Goal: Task Accomplishment & Management: Manage account settings

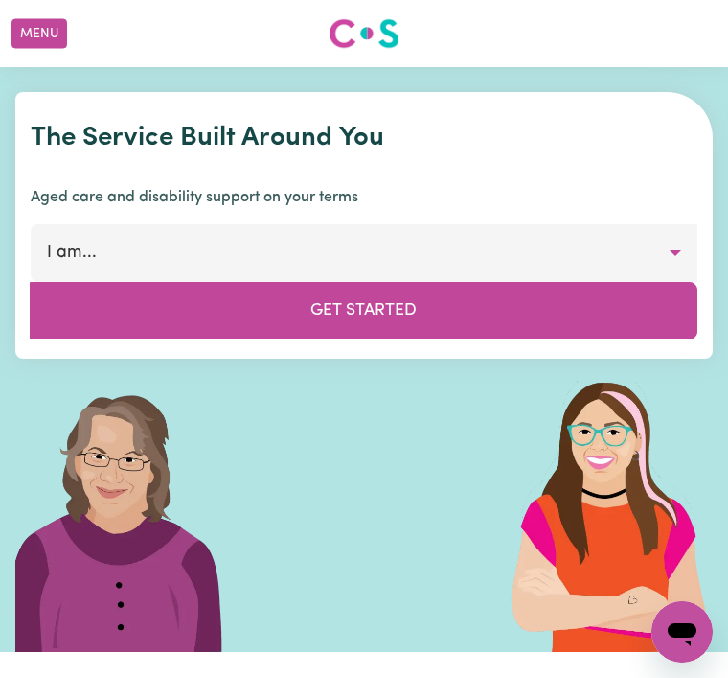
click at [678, 249] on button "I am..." at bounding box center [364, 253] width 667 height 58
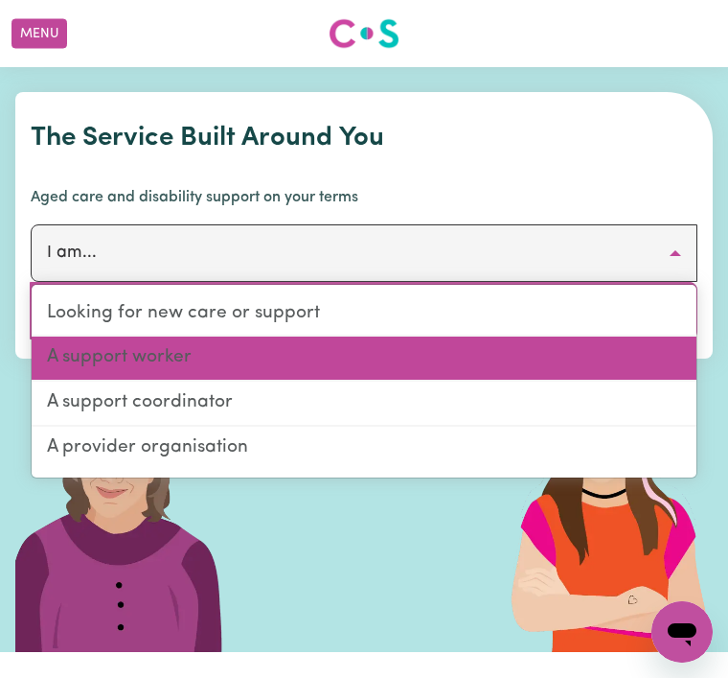
click at [180, 357] on link "A support worker" at bounding box center [364, 358] width 665 height 45
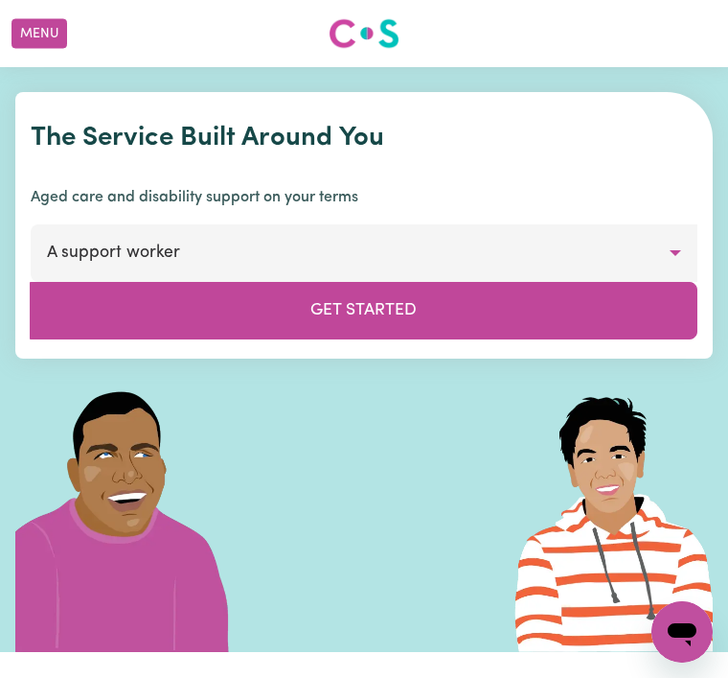
click at [389, 302] on button "Get Started" at bounding box center [364, 311] width 668 height 58
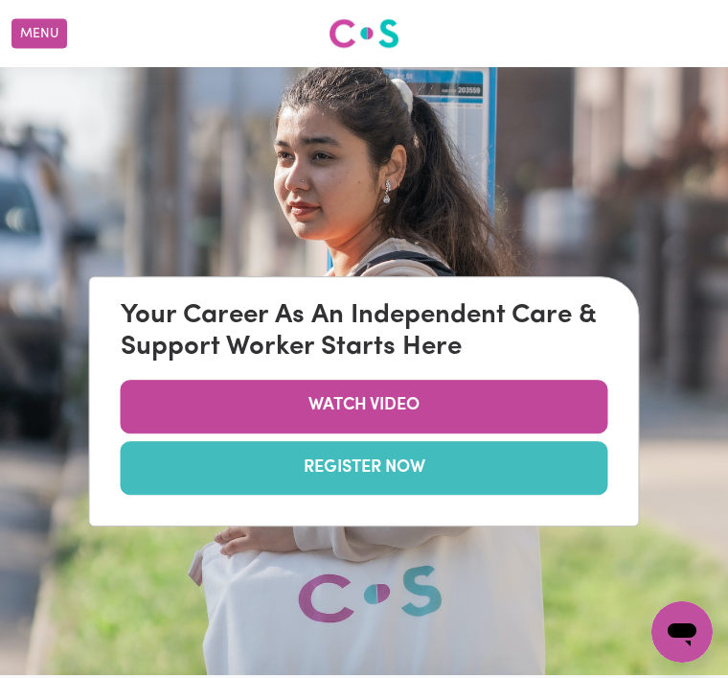
click at [48, 21] on button "Menu" at bounding box center [40, 34] width 56 height 30
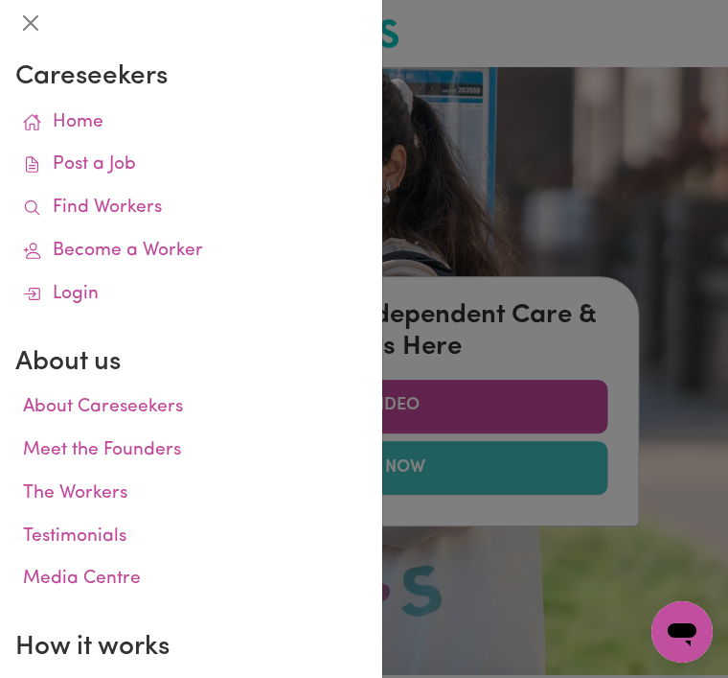
click at [92, 286] on link "Login" at bounding box center [191, 294] width 352 height 43
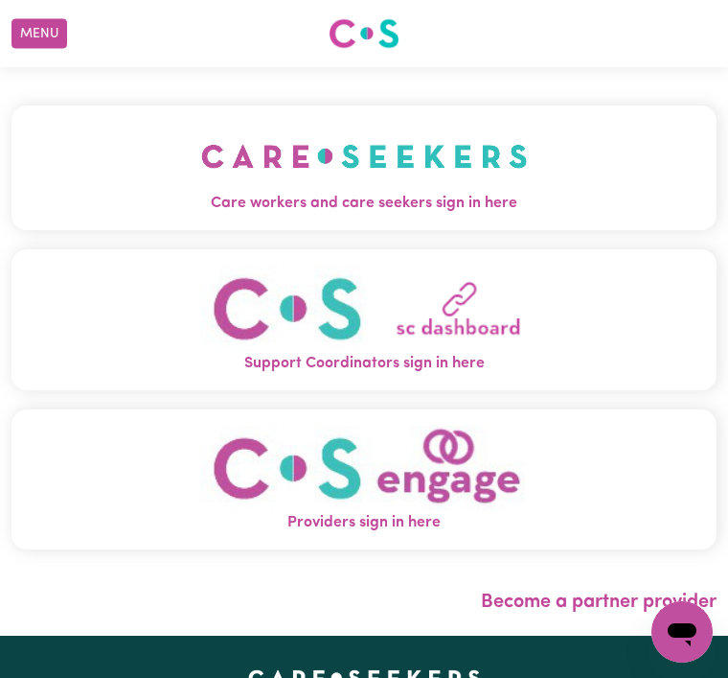
click at [484, 202] on span "Care workers and care seekers sign in here" at bounding box center [364, 203] width 675 height 23
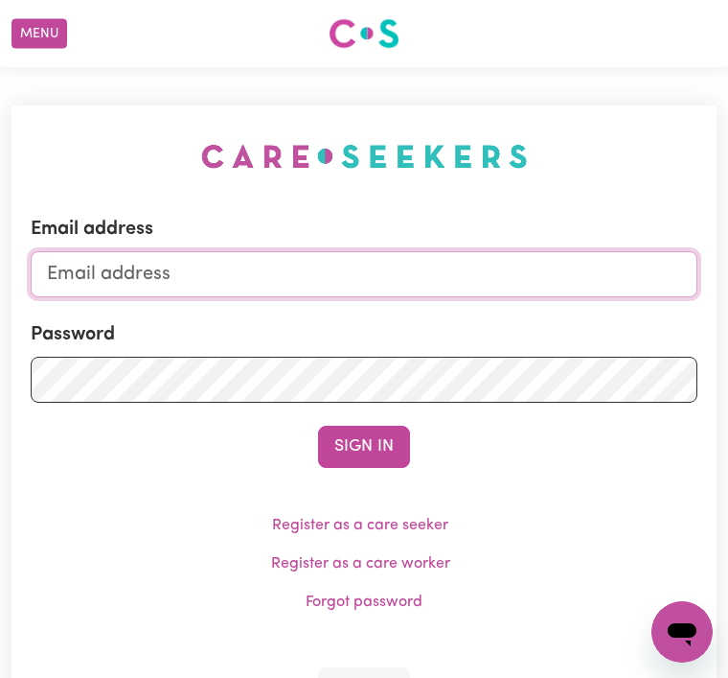
click at [81, 281] on input "Email address" at bounding box center [364, 274] width 667 height 46
click at [83, 261] on input "Email address" at bounding box center [364, 274] width 667 height 46
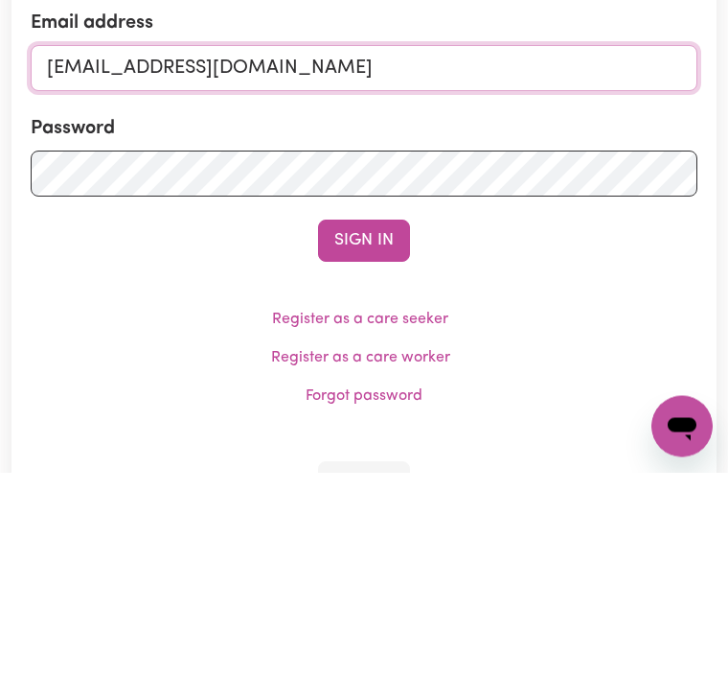
click at [98, 251] on input "[EMAIL_ADDRESS][DOMAIN_NAME]" at bounding box center [364, 274] width 667 height 46
click at [239, 251] on input "[EMAIL_ADDRESS][DOMAIN_NAME]" at bounding box center [364, 274] width 667 height 46
type input "[EMAIL_ADDRESS][DOMAIN_NAME]"
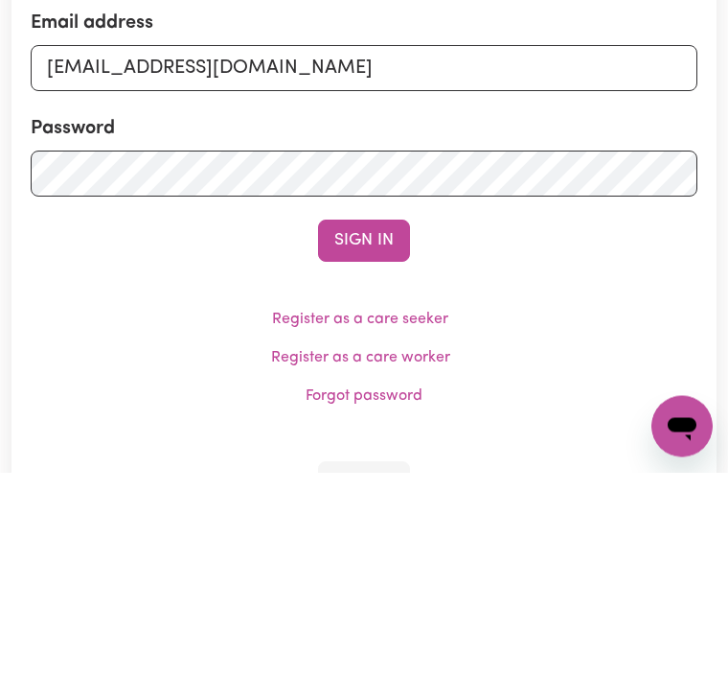
click at [366, 426] on button "Sign In" at bounding box center [364, 447] width 92 height 42
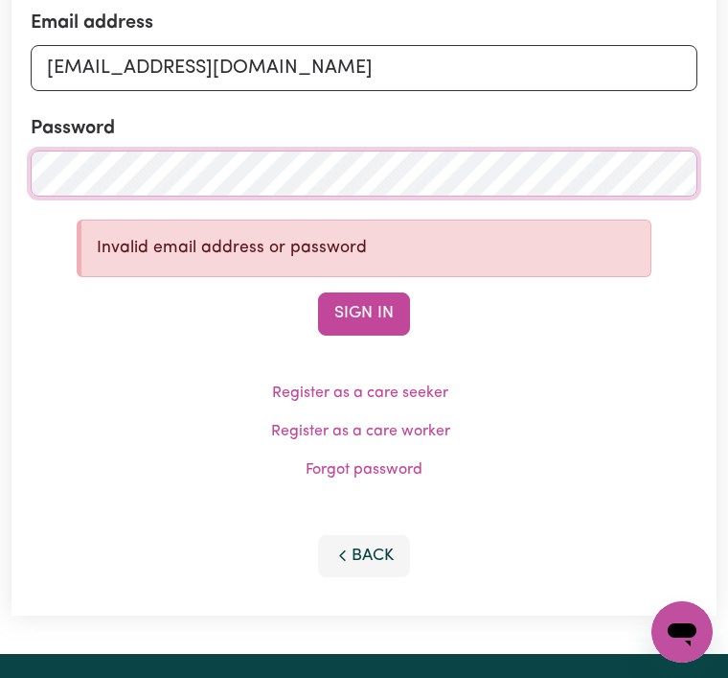
scroll to position [205, 0]
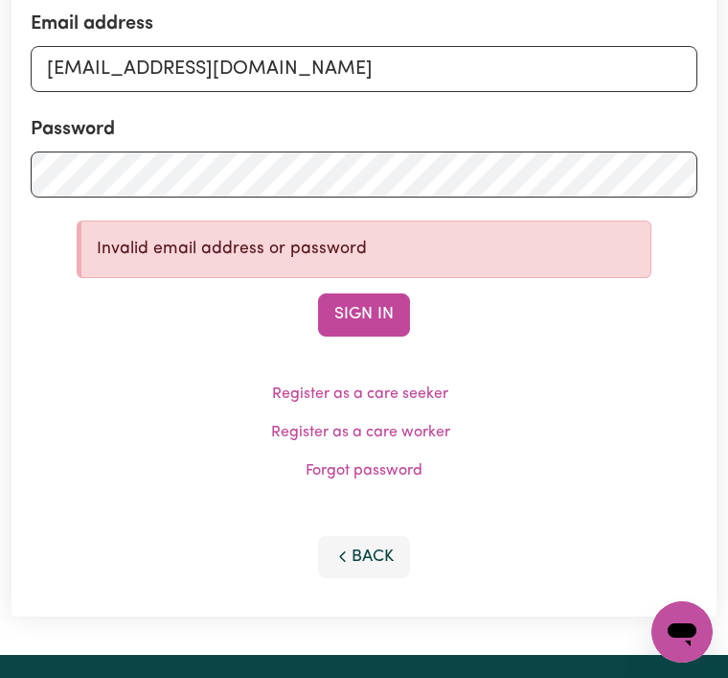
click at [354, 304] on button "Sign In" at bounding box center [364, 314] width 92 height 42
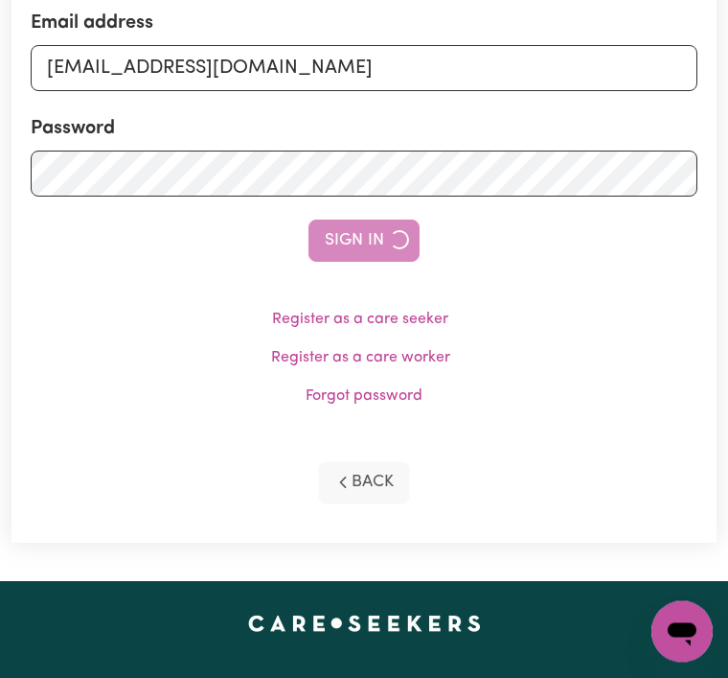
scroll to position [206, 0]
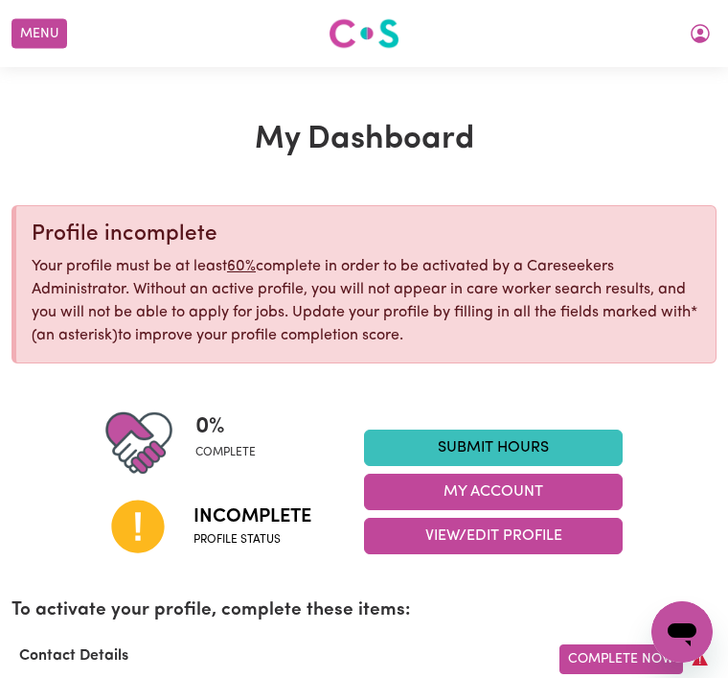
click at [43, 20] on button "Menu" at bounding box center [40, 34] width 56 height 30
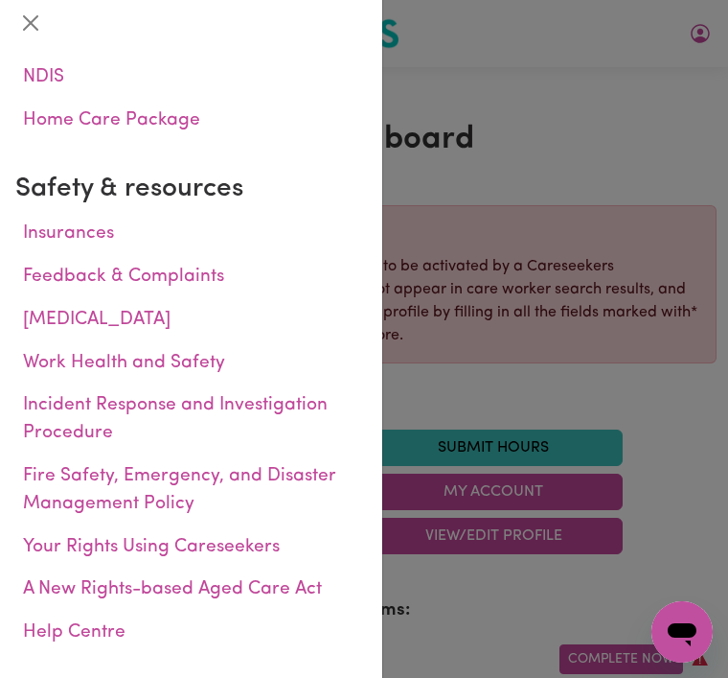
scroll to position [829, 0]
click at [70, 612] on link "Help Centre" at bounding box center [191, 633] width 352 height 43
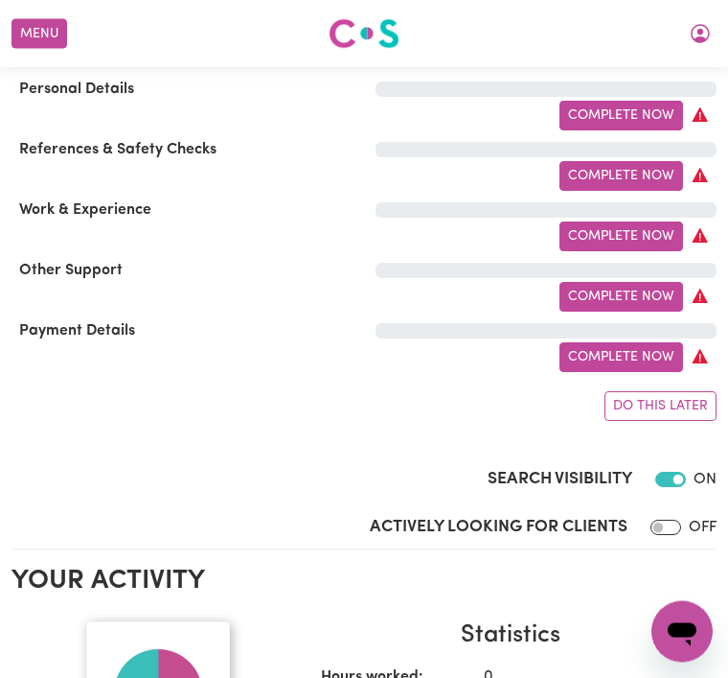
scroll to position [1258, 0]
click at [673, 519] on input "Actively Looking for Clients" at bounding box center [666, 526] width 31 height 15
checkbox input "true"
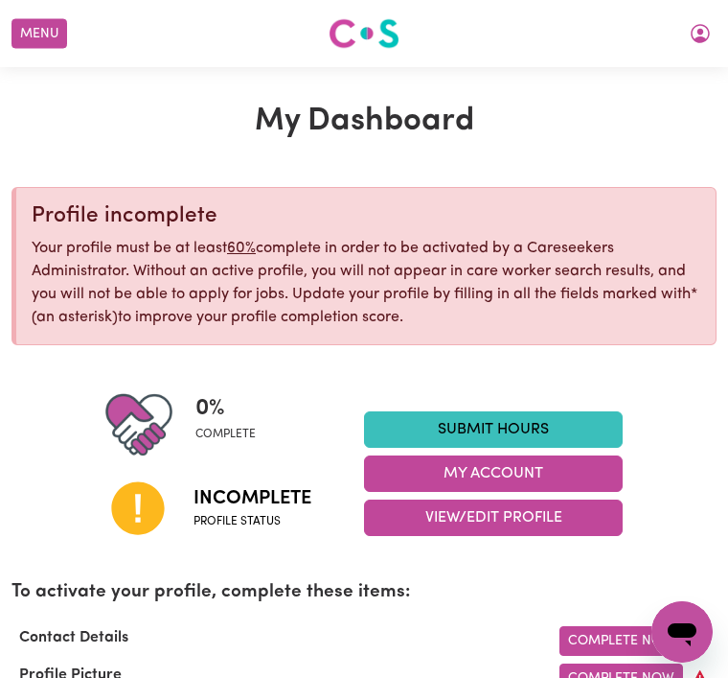
scroll to position [0, 0]
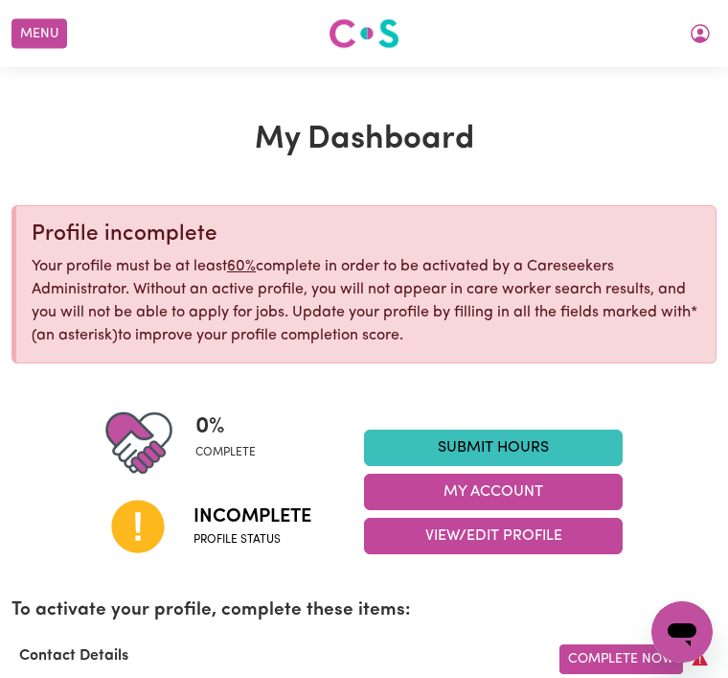
click at [712, 24] on button "My Account" at bounding box center [701, 33] width 40 height 33
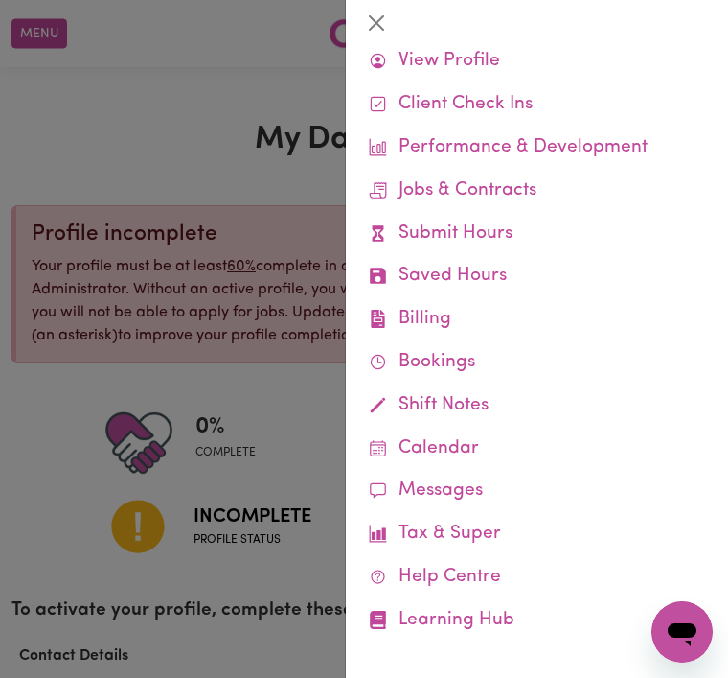
scroll to position [57, 0]
click at [454, 561] on link "Help Centre" at bounding box center [537, 578] width 352 height 43
